Goal: Transaction & Acquisition: Purchase product/service

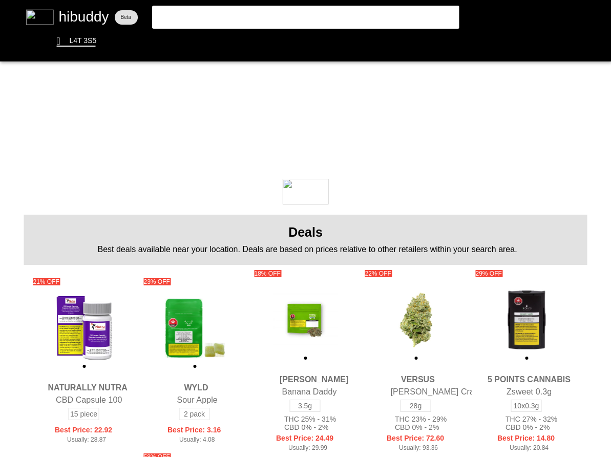
click at [267, 15] on flt-glass-pane at bounding box center [305, 228] width 611 height 457
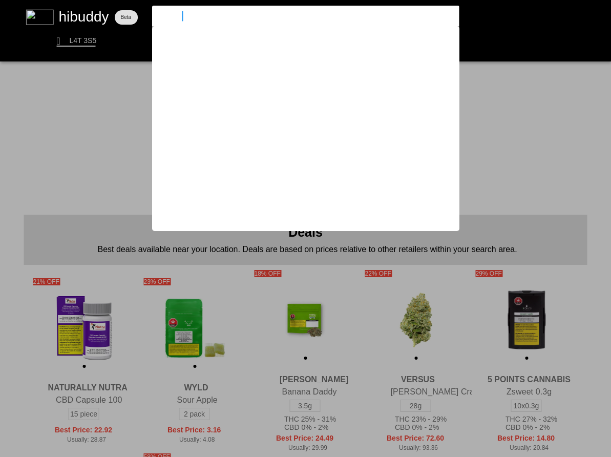
type input "sauce rosin"
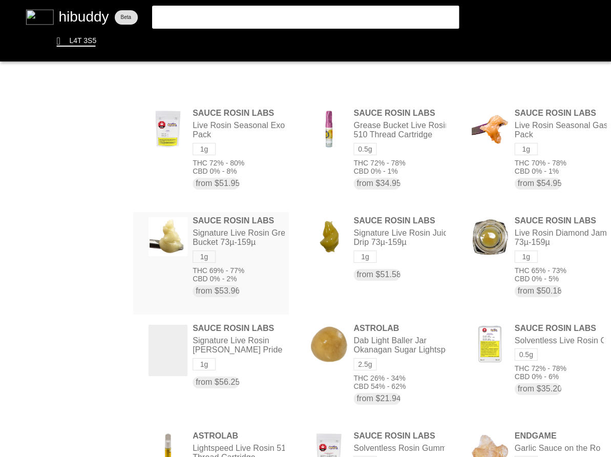
click at [283, 263] on flt-glass-pane at bounding box center [305, 228] width 611 height 457
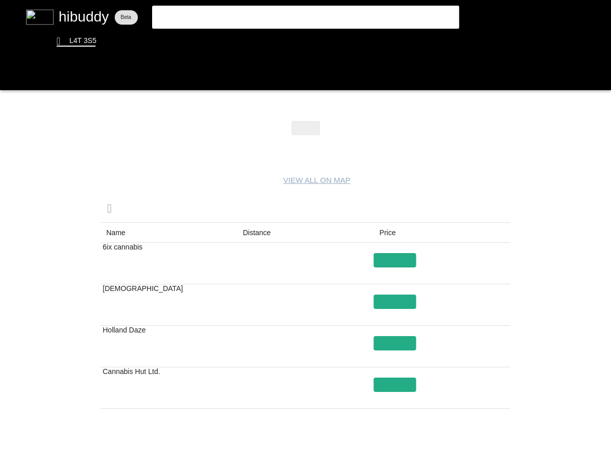
click at [316, 148] on flt-glass-pane at bounding box center [305, 228] width 611 height 457
click at [311, 154] on flt-glass-pane at bounding box center [305, 228] width 611 height 457
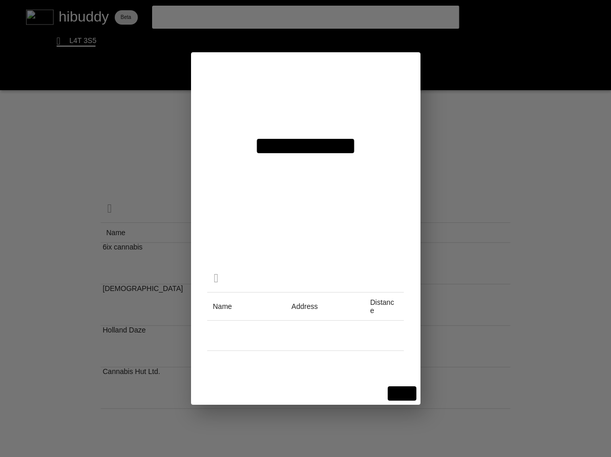
click at [322, 99] on flt-glass-pane at bounding box center [305, 228] width 611 height 457
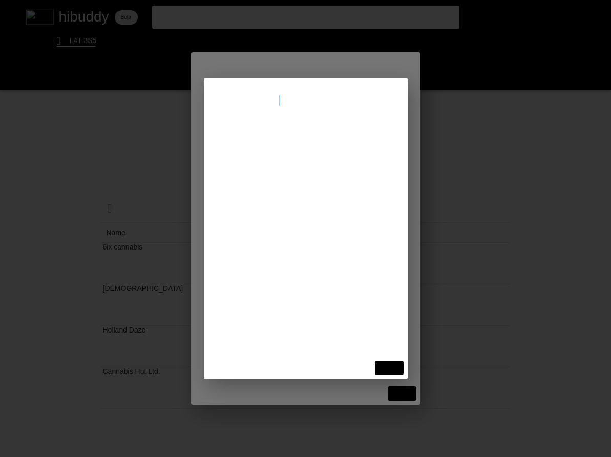
click at [242, 100] on input "torque way mews" at bounding box center [305, 101] width 179 height 10
type input "torqeway mews"
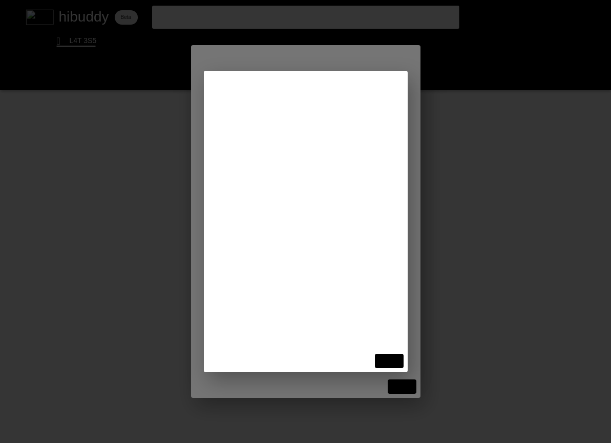
click at [277, 93] on flt-glass-pane at bounding box center [305, 221] width 611 height 443
type input "2150 Torquay Mews, Mississauga, ON L5N 2M6"
click at [299, 130] on flt-glass-pane at bounding box center [305, 221] width 611 height 443
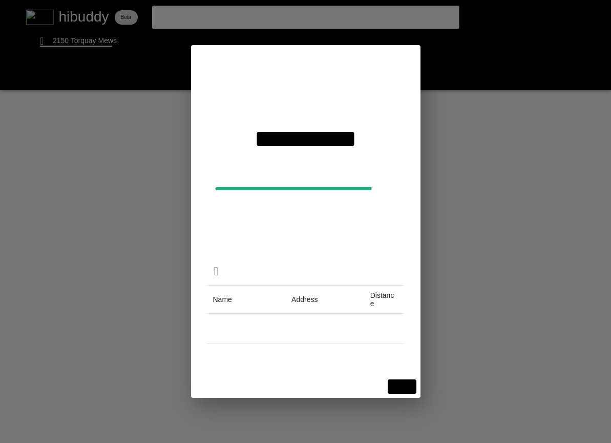
click at [398, 386] on flt-glass-pane at bounding box center [305, 221] width 611 height 443
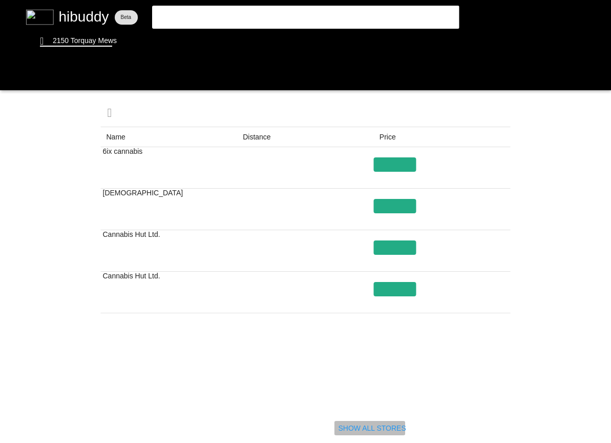
click at [342, 425] on flt-glass-pane at bounding box center [305, 221] width 611 height 443
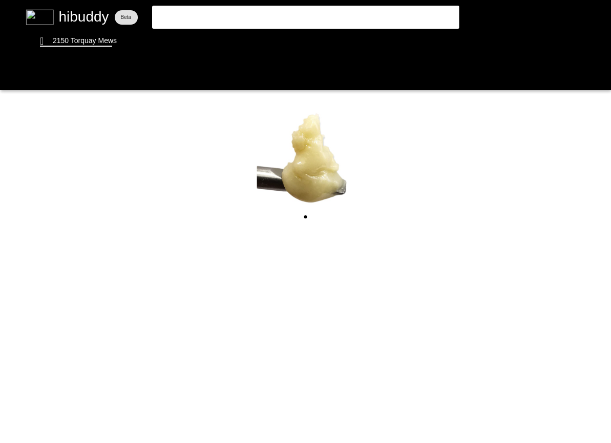
click at [55, 22] on flt-glass-pane at bounding box center [305, 221] width 611 height 443
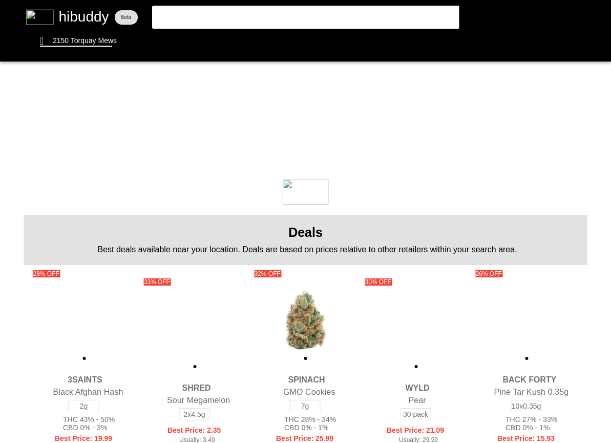
click at [306, 15] on flt-glass-pane at bounding box center [305, 221] width 611 height 443
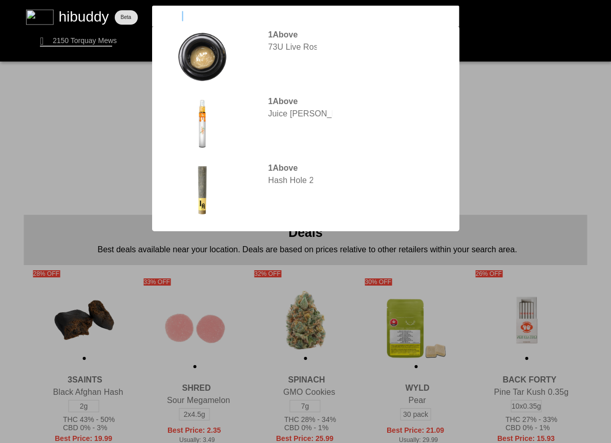
type input "1above"
click at [380, 60] on flt-glass-pane at bounding box center [305, 221] width 611 height 443
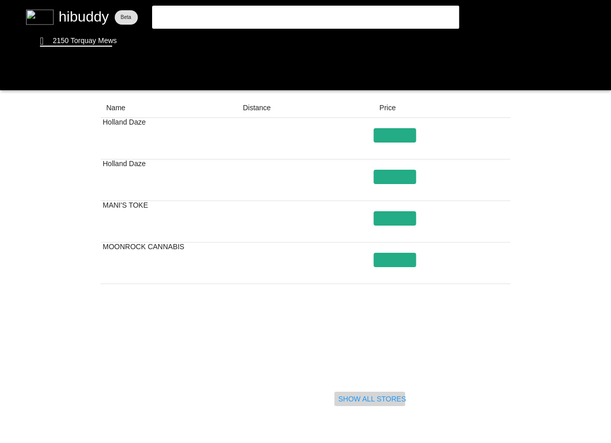
click at [351, 401] on flt-glass-pane at bounding box center [305, 221] width 611 height 443
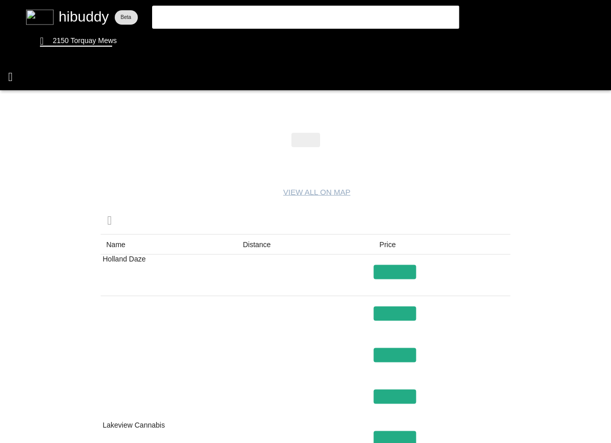
click at [6, 77] on flt-glass-pane at bounding box center [305, 221] width 611 height 443
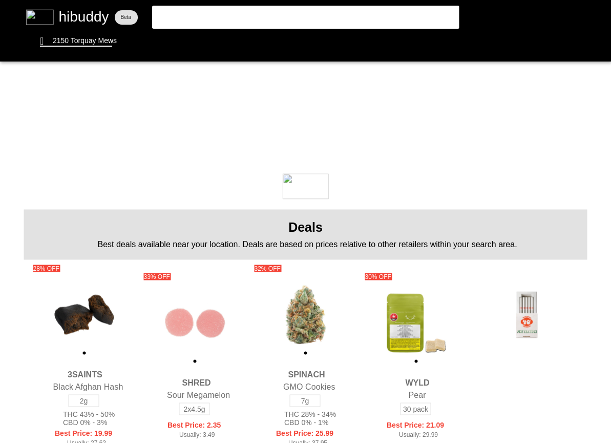
click at [214, 16] on flt-glass-pane at bounding box center [305, 221] width 611 height 443
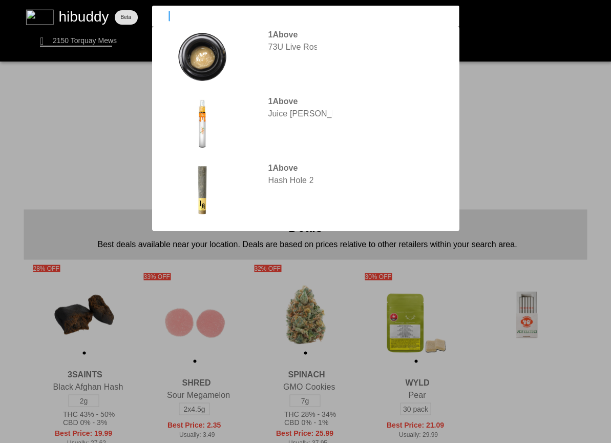
type input "sauce"
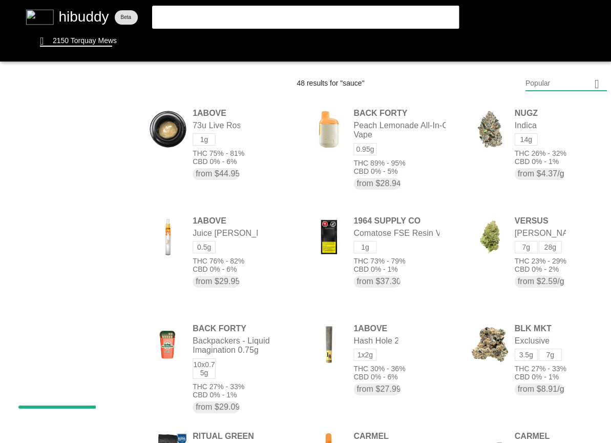
click at [252, 10] on flt-glass-pane at bounding box center [305, 221] width 611 height 443
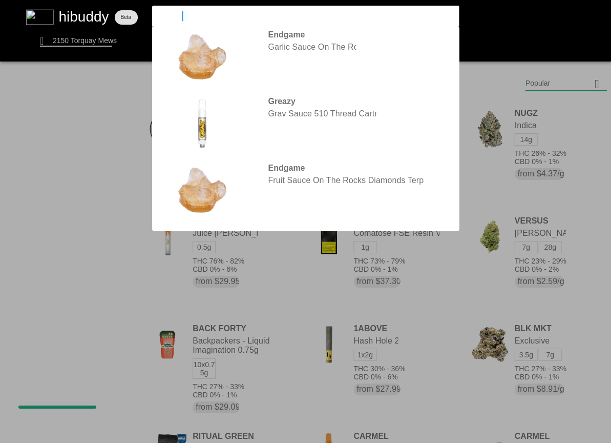
type input "sauce rosin"
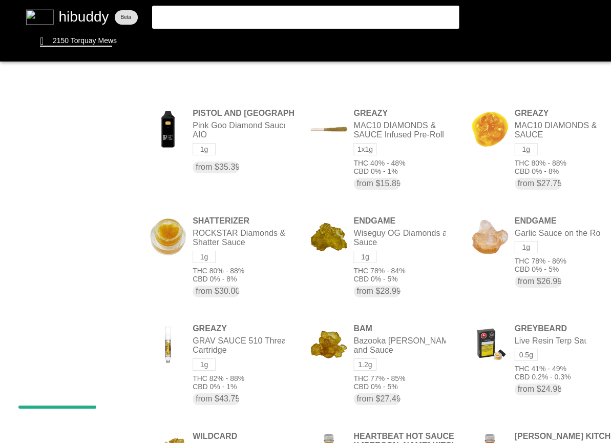
click at [286, 15] on flt-glass-pane at bounding box center [305, 221] width 611 height 443
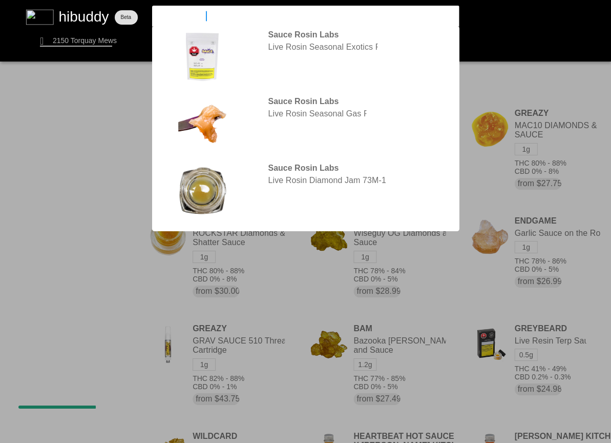
type input "sauce rosin labs"
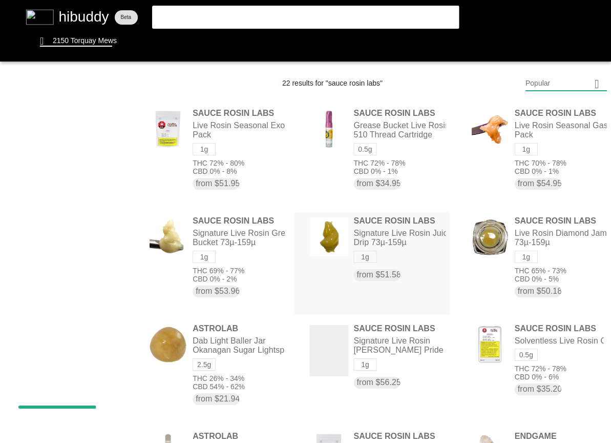
click at [418, 260] on flt-glass-pane at bounding box center [305, 221] width 611 height 443
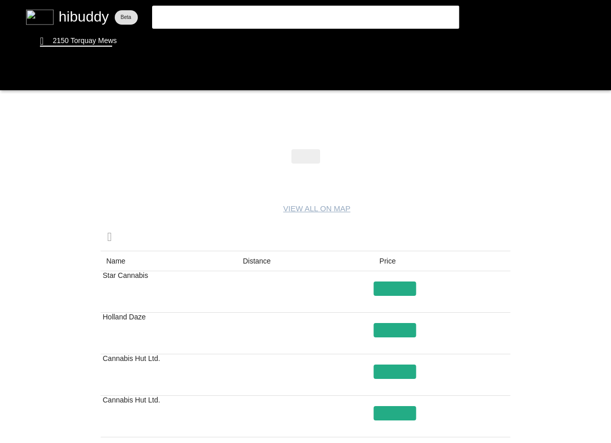
click at [408, 286] on flt-glass-pane at bounding box center [305, 221] width 611 height 443
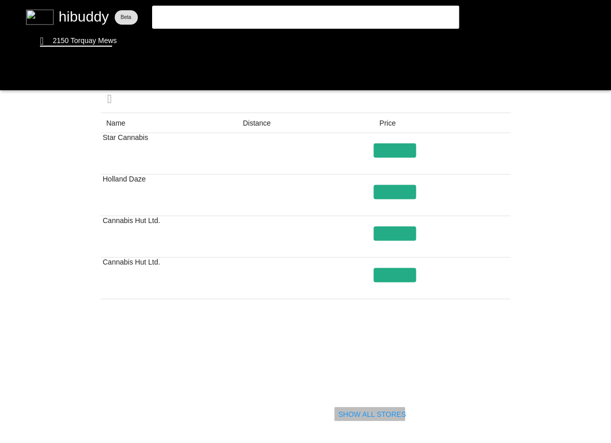
click at [361, 424] on flt-glass-pane at bounding box center [305, 221] width 611 height 443
click at [360, 420] on flt-glass-pane at bounding box center [305, 221] width 611 height 443
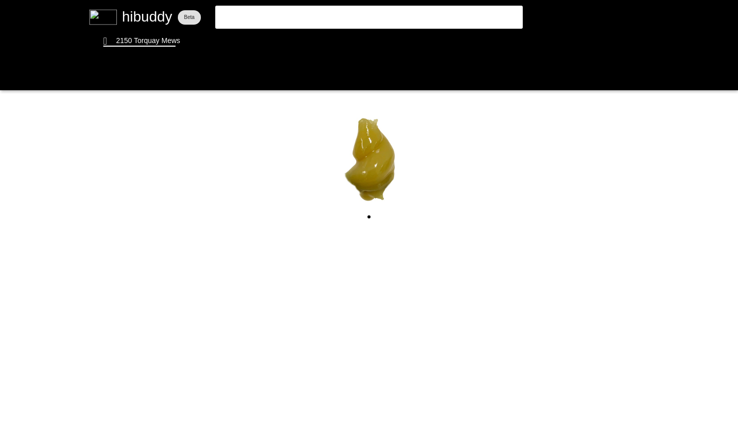
click at [290, 16] on flt-glass-pane at bounding box center [369, 221] width 738 height 443
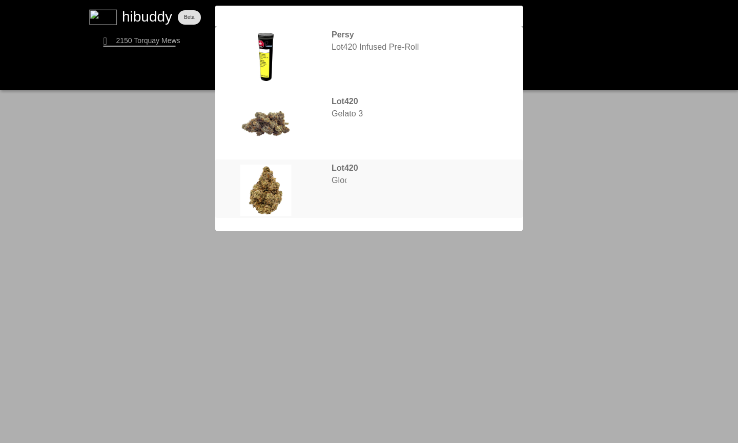
type input "lot420"
click at [394, 121] on flt-glass-pane at bounding box center [369, 221] width 738 height 443
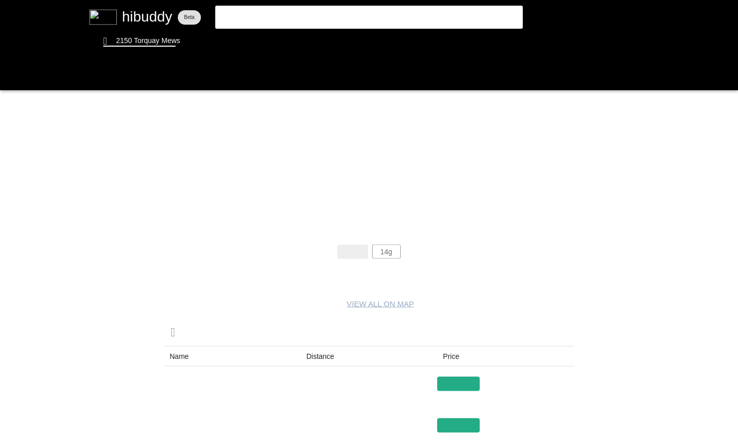
click at [388, 252] on flt-glass-pane at bounding box center [369, 221] width 738 height 443
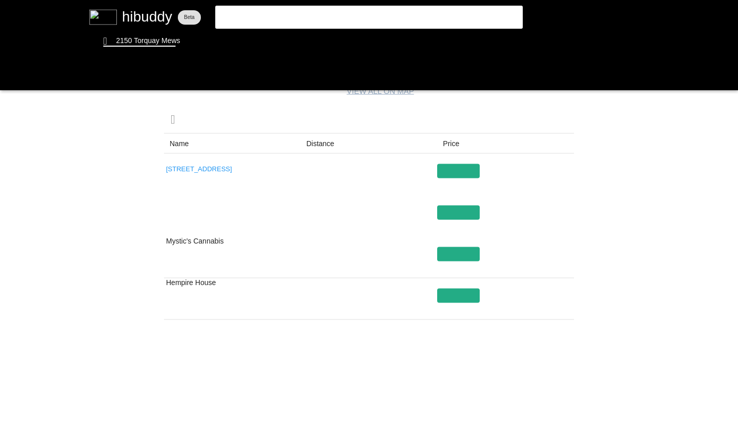
click at [192, 170] on flt-glass-pane at bounding box center [369, 221] width 738 height 443
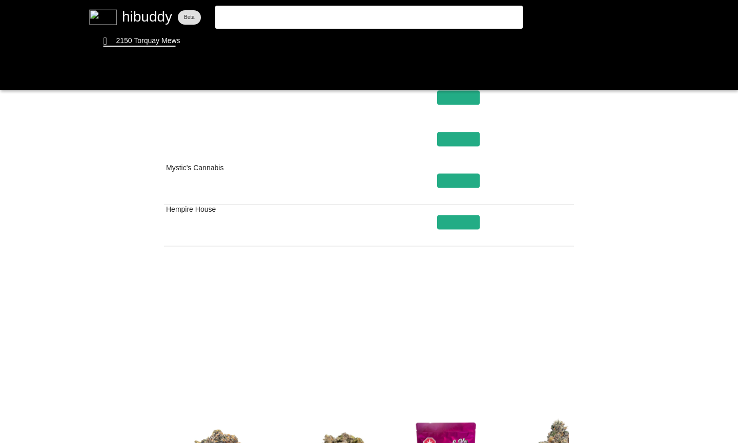
click at [428, 359] on flt-glass-pane at bounding box center [369, 221] width 738 height 443
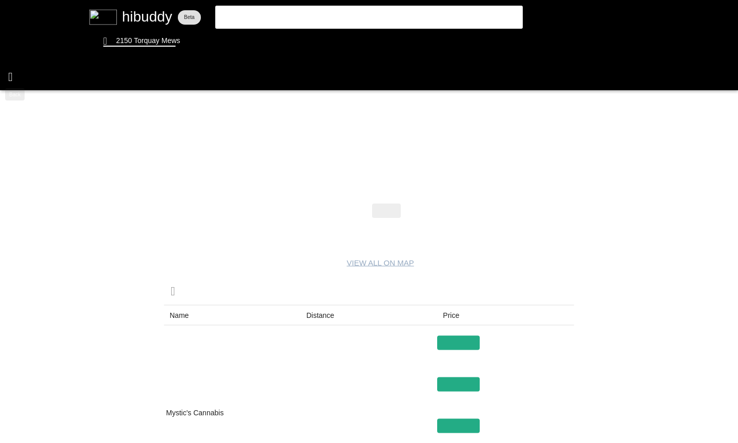
click at [12, 80] on flt-glass-pane at bounding box center [369, 221] width 738 height 443
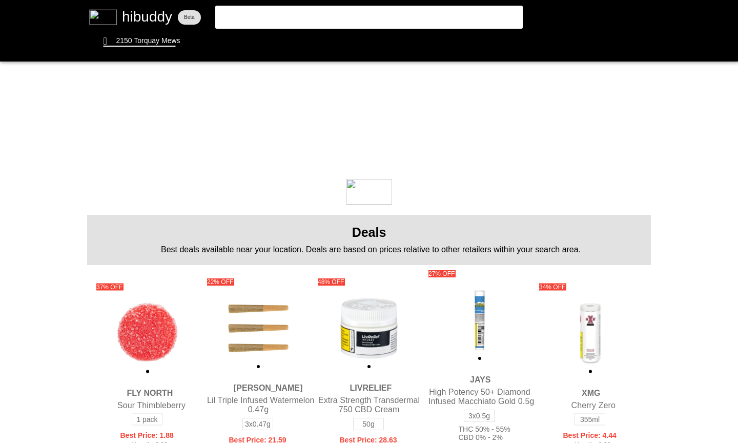
click at [409, 16] on flt-glass-pane at bounding box center [369, 221] width 738 height 443
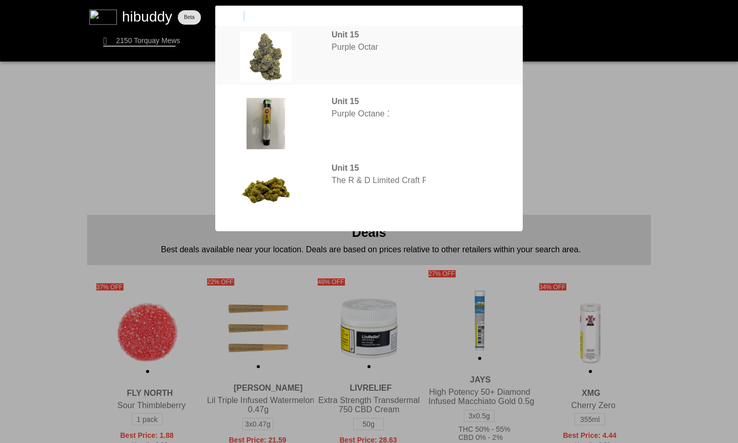
type input "unit 15"
click at [395, 53] on flt-glass-pane at bounding box center [369, 221] width 738 height 443
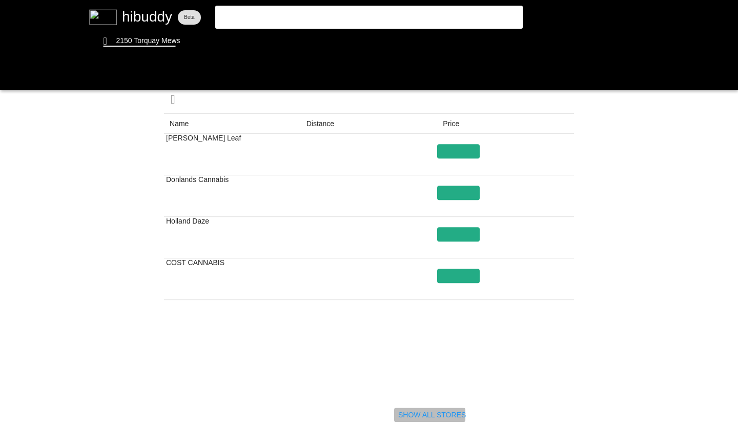
click at [418, 415] on flt-glass-pane at bounding box center [369, 221] width 738 height 443
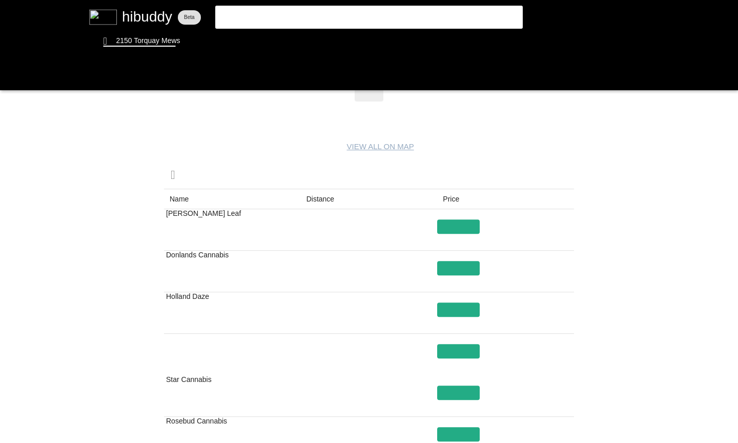
click at [323, 14] on flt-glass-pane at bounding box center [369, 221] width 738 height 443
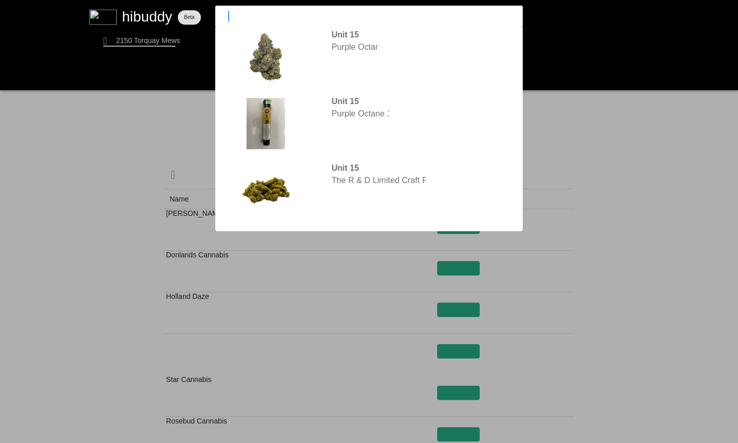
type input "o"
type input "park fire"
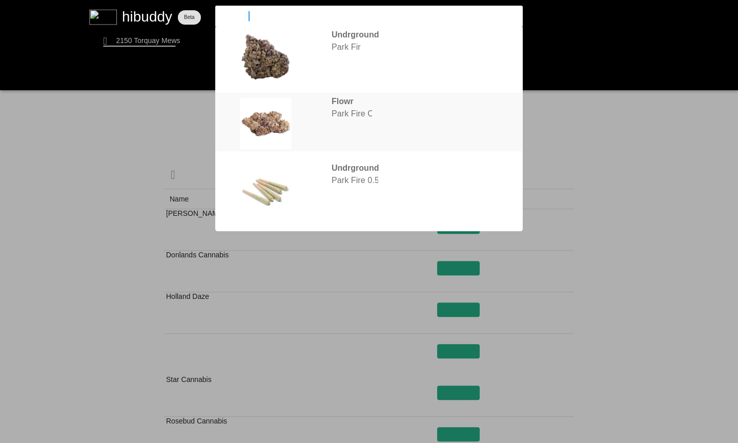
click at [412, 112] on flt-glass-pane at bounding box center [369, 221] width 738 height 443
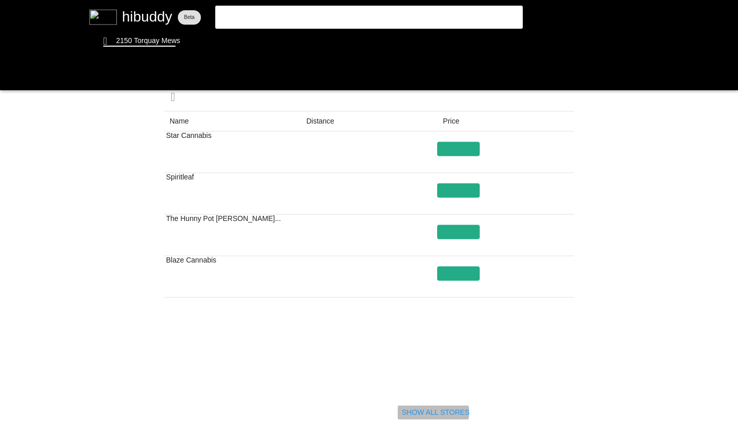
click at [427, 418] on flt-glass-pane at bounding box center [369, 221] width 738 height 443
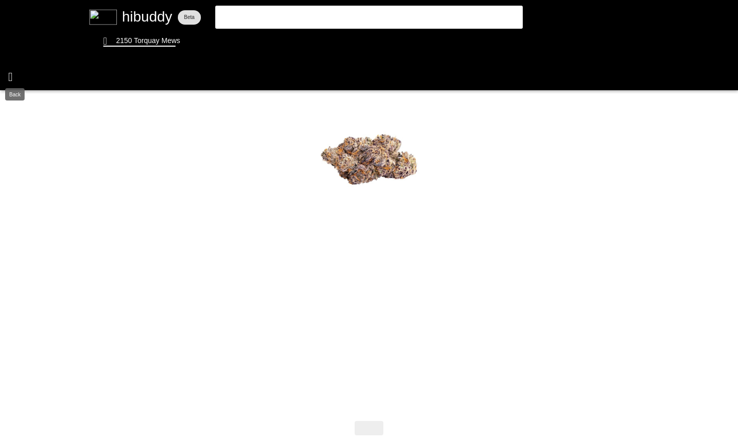
click at [14, 73] on flt-glass-pane at bounding box center [369, 221] width 738 height 443
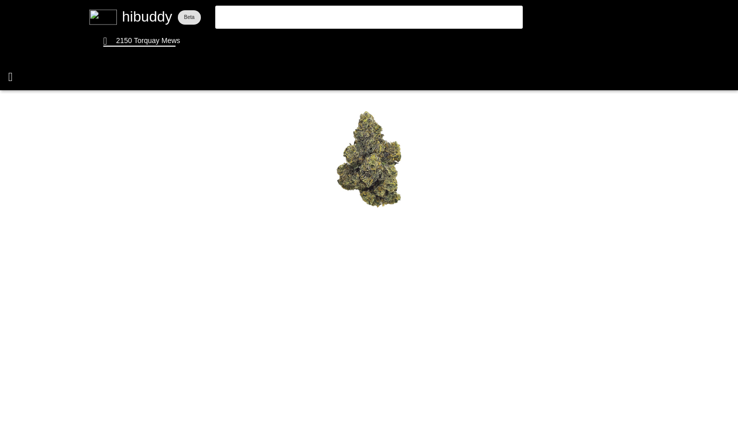
click at [17, 76] on flt-glass-pane at bounding box center [369, 221] width 738 height 443
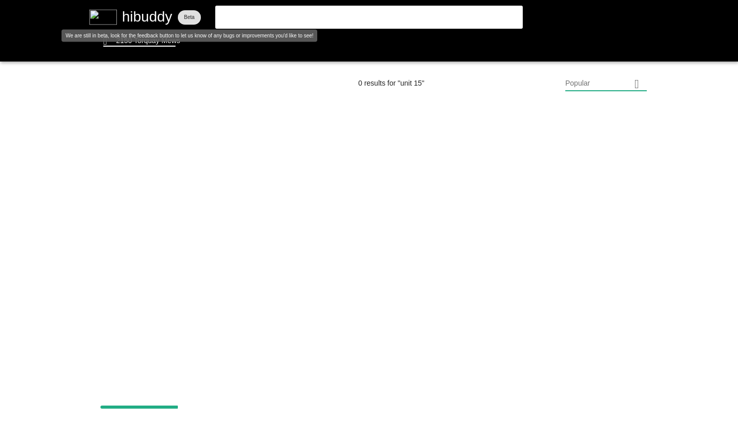
click at [112, 20] on flt-glass-pane at bounding box center [369, 221] width 738 height 443
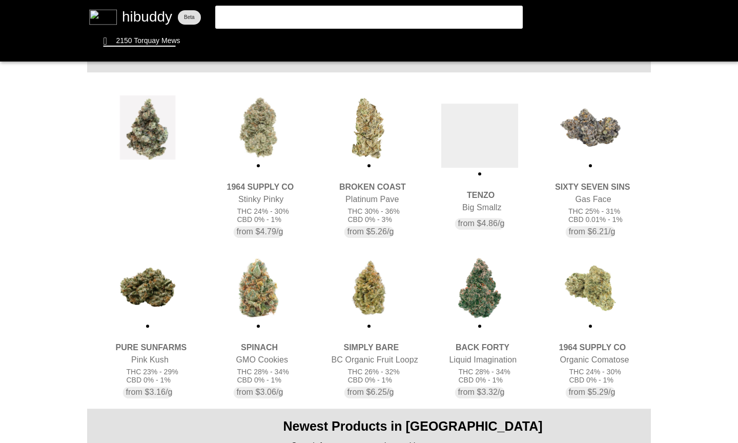
click at [345, 118] on flt-glass-pane at bounding box center [369, 221] width 738 height 443
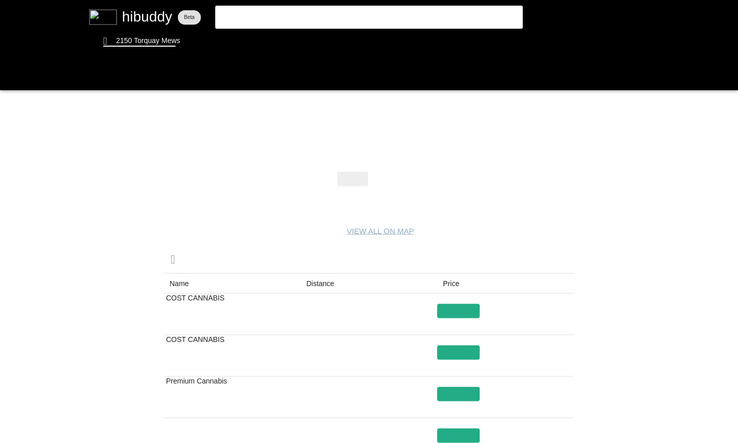
click at [388, 177] on flt-glass-pane at bounding box center [369, 221] width 738 height 443
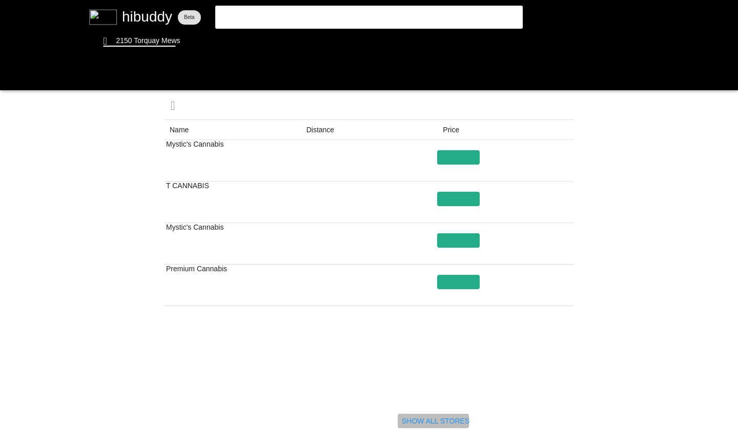
click at [433, 422] on flt-glass-pane at bounding box center [369, 221] width 738 height 443
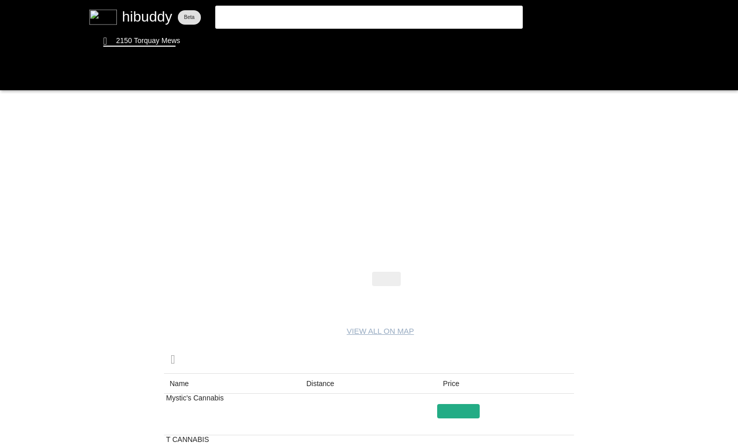
click at [272, 14] on flt-glass-pane at bounding box center [369, 221] width 738 height 443
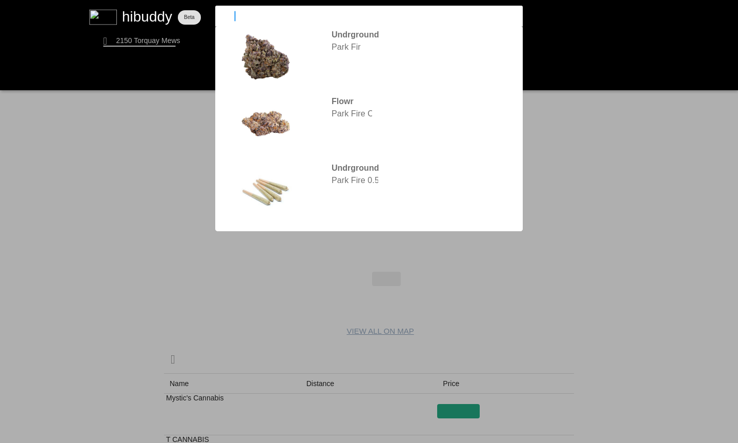
type input "tenzo"
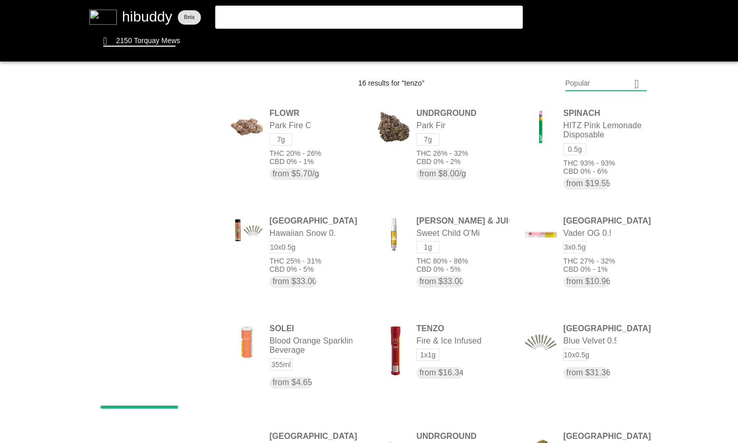
click at [386, 22] on flt-glass-pane at bounding box center [369, 221] width 738 height 443
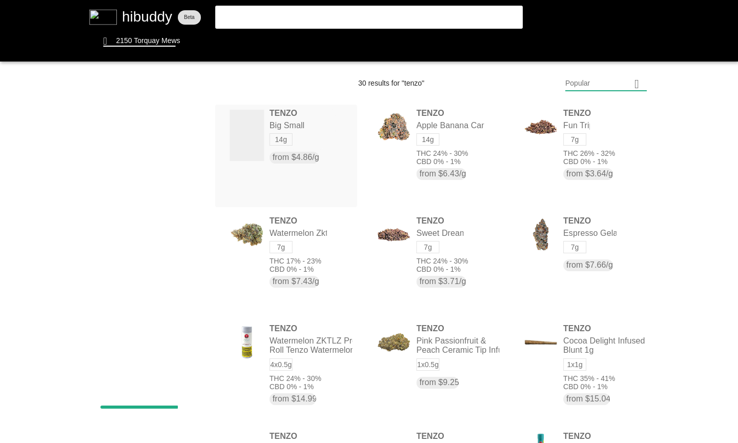
click at [308, 122] on flt-glass-pane at bounding box center [369, 221] width 738 height 443
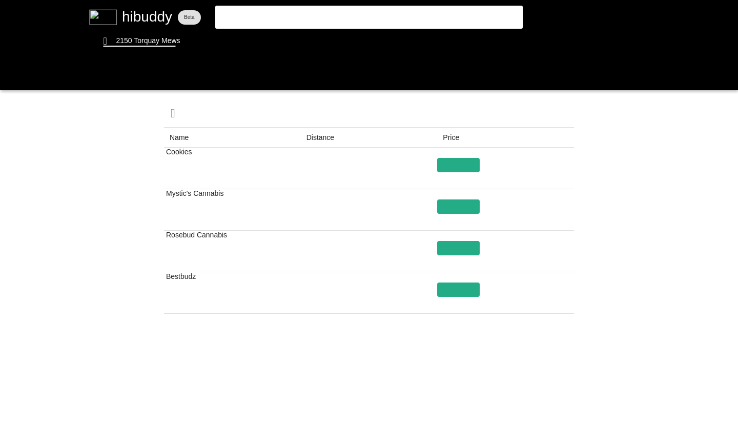
click at [414, 417] on flt-glass-pane at bounding box center [369, 221] width 738 height 443
click at [412, 426] on flt-glass-pane at bounding box center [369, 221] width 738 height 443
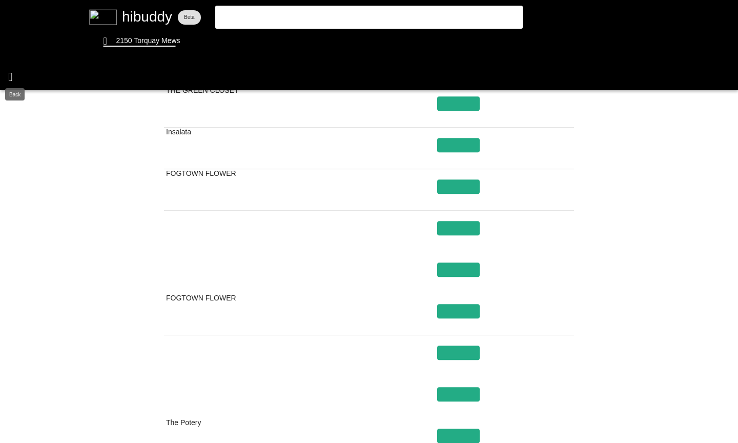
click at [11, 77] on flt-glass-pane at bounding box center [369, 221] width 738 height 443
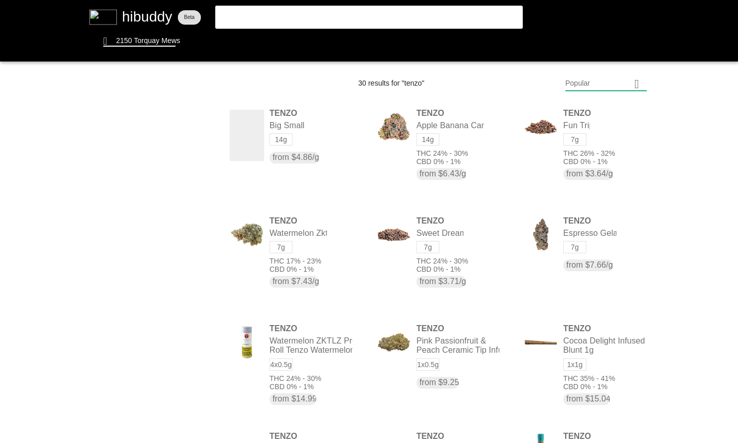
click at [716, 225] on flt-glass-pane at bounding box center [369, 221] width 738 height 443
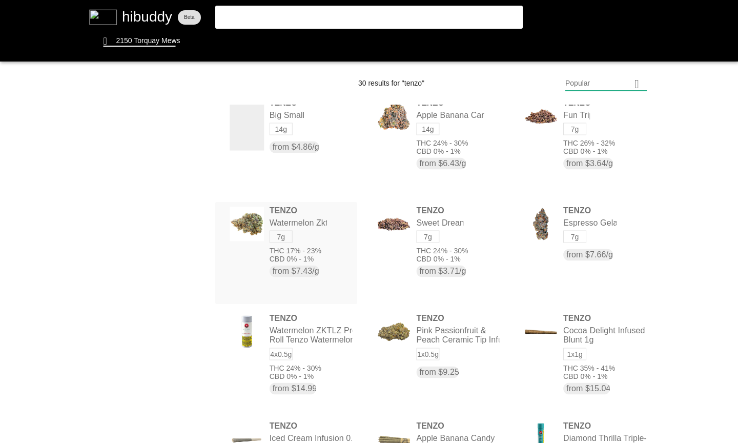
click at [343, 239] on flt-glass-pane at bounding box center [369, 221] width 738 height 443
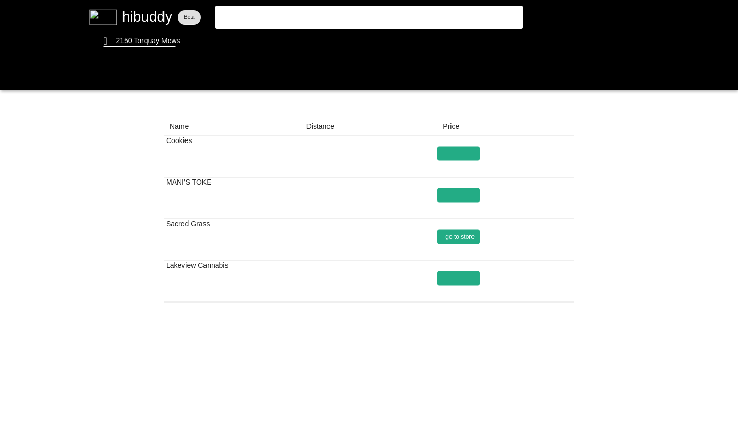
click at [463, 237] on flt-glass-pane at bounding box center [369, 221] width 738 height 443
click at [10, 70] on flt-glass-pane at bounding box center [369, 221] width 738 height 443
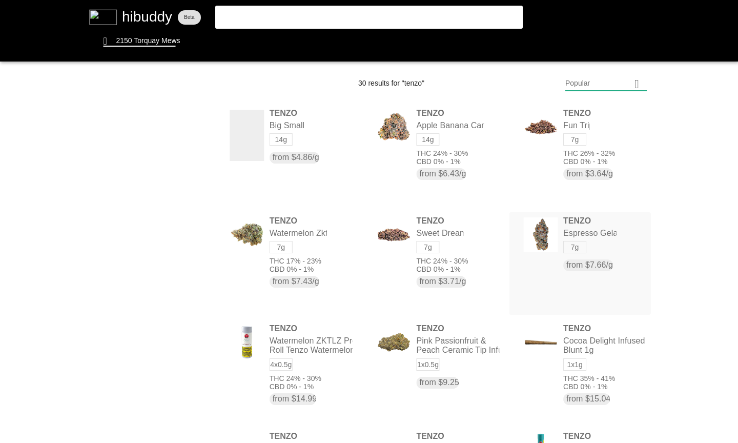
click at [540, 263] on flt-glass-pane at bounding box center [369, 221] width 738 height 443
